Goal: Transaction & Acquisition: Purchase product/service

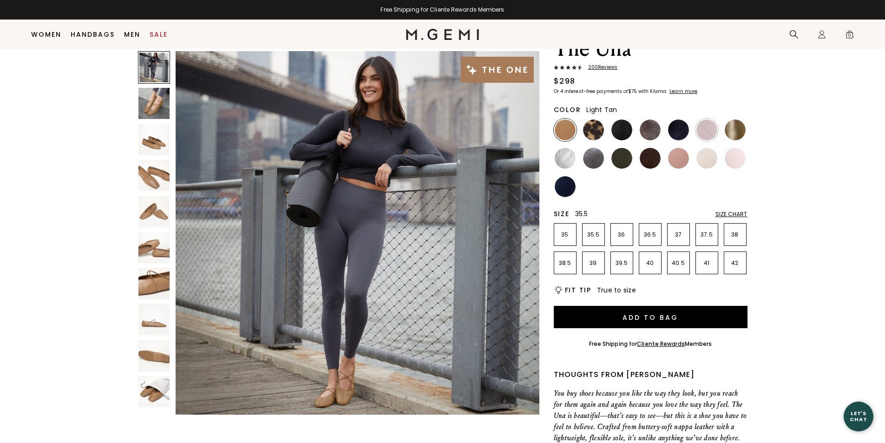
scroll to position [73, 0]
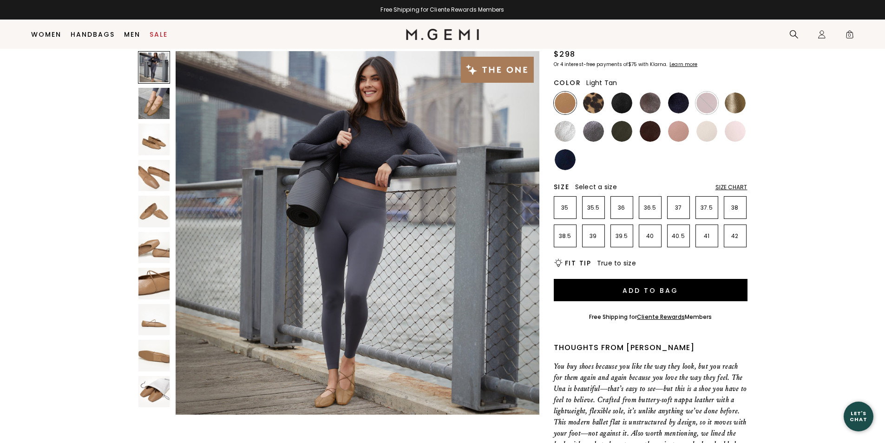
click at [167, 276] on img at bounding box center [154, 284] width 32 height 32
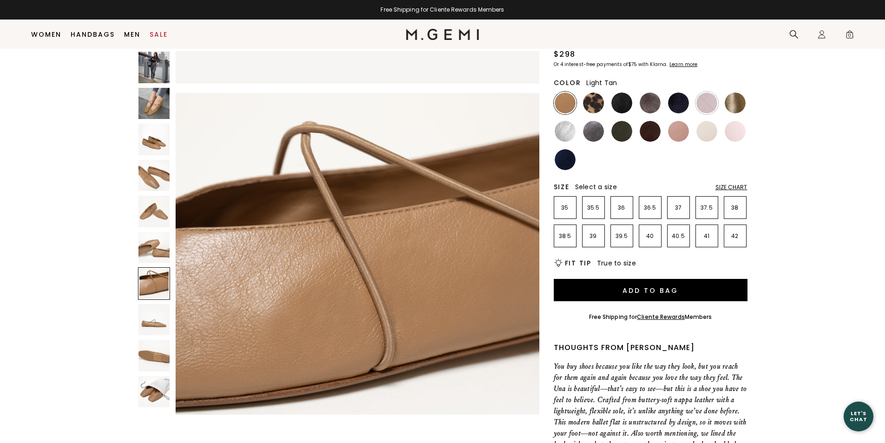
click at [164, 251] on img at bounding box center [154, 248] width 32 height 32
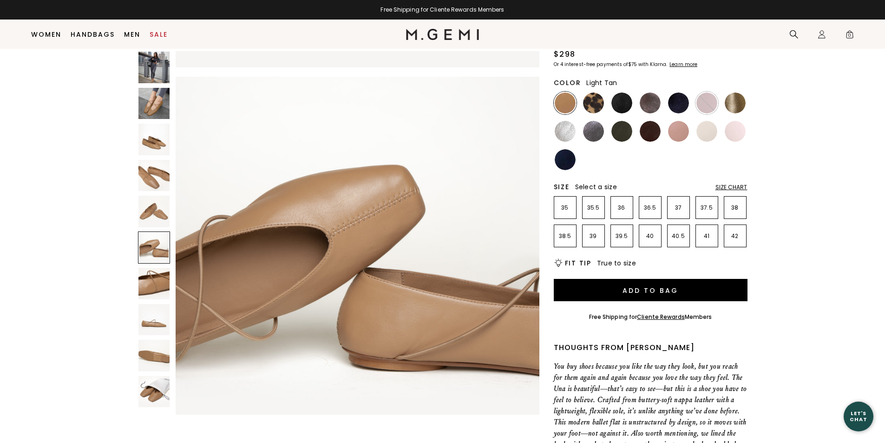
scroll to position [1829, 0]
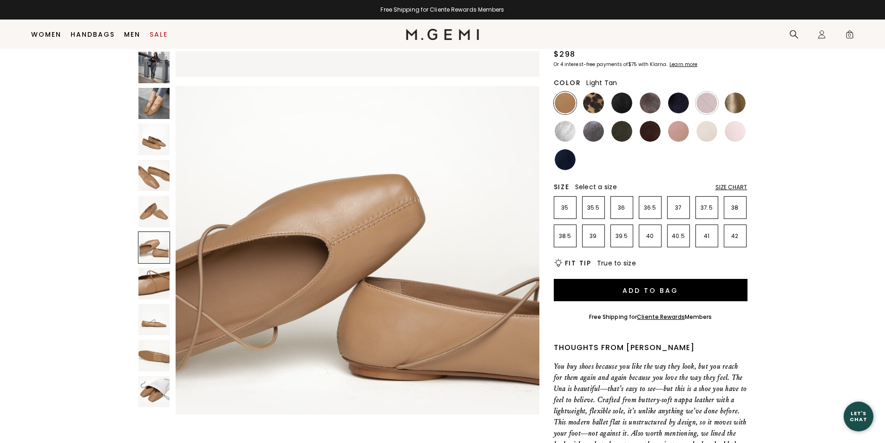
click at [160, 214] on img at bounding box center [154, 212] width 32 height 32
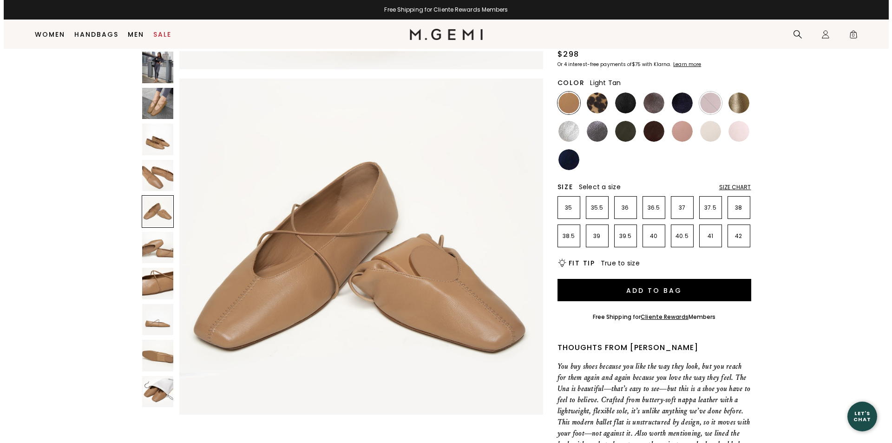
scroll to position [1463, 0]
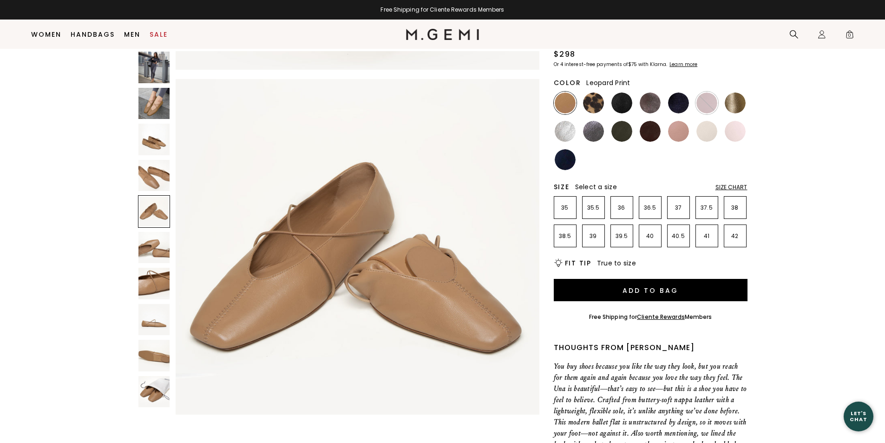
click at [598, 104] on img at bounding box center [593, 102] width 21 height 21
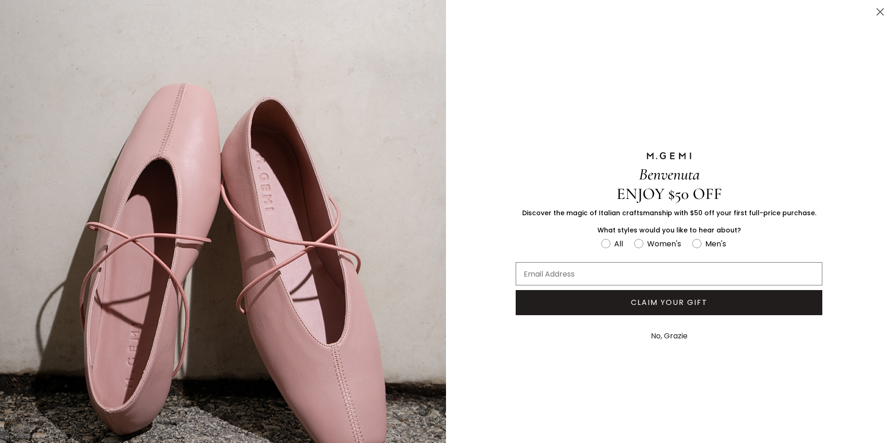
click at [665, 337] on button "No, Grazie" at bounding box center [669, 335] width 46 height 23
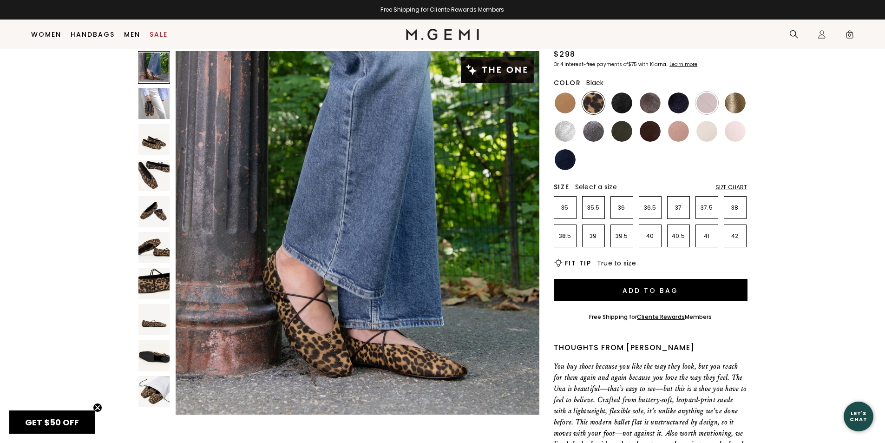
click at [621, 105] on img at bounding box center [621, 102] width 21 height 21
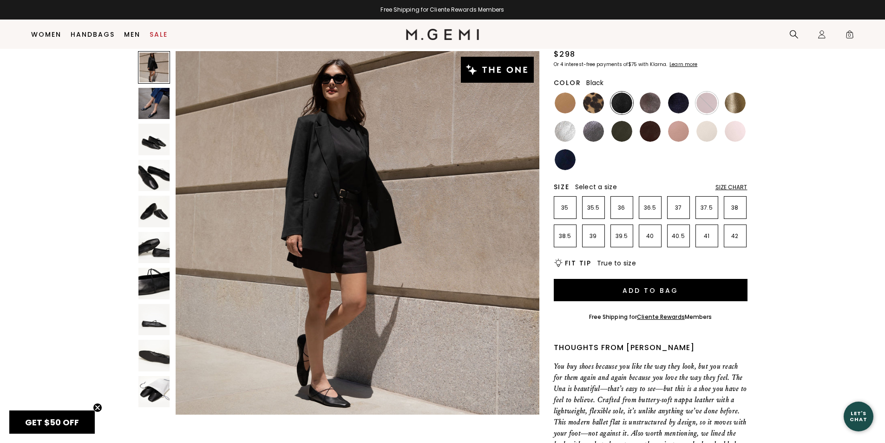
click at [164, 151] on img at bounding box center [154, 140] width 32 height 32
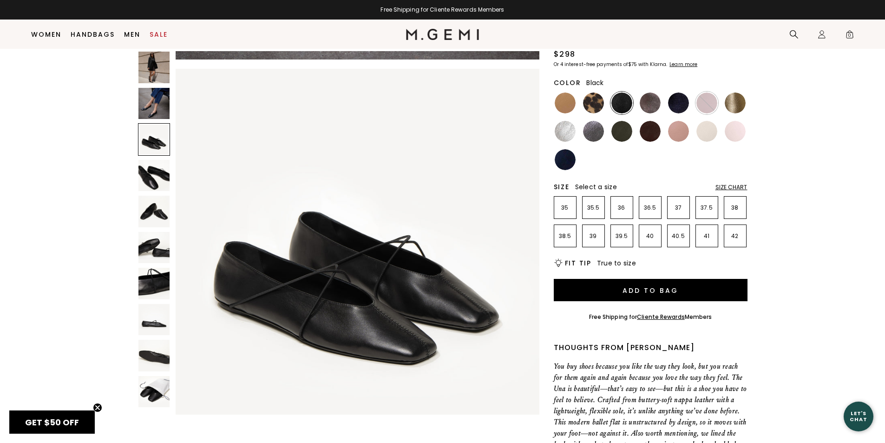
scroll to position [732, 0]
